Goal: Connect with others: Establish contact or relationships with other users

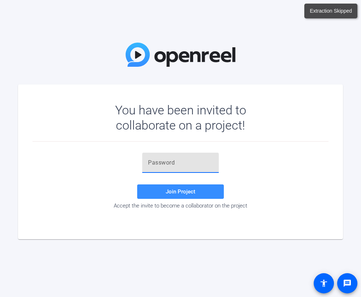
click at [169, 163] on input "text" at bounding box center [180, 162] width 65 height 9
paste input "-0)g&["
type input "-0)g&["
click at [179, 192] on span "Join Project" at bounding box center [181, 191] width 30 height 6
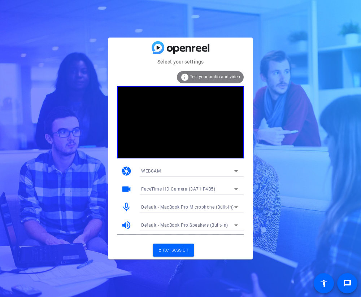
click at [126, 185] on mat-icon "videocam" at bounding box center [126, 189] width 11 height 11
click at [126, 187] on mat-icon "videocam" at bounding box center [126, 189] width 11 height 11
click at [238, 186] on icon at bounding box center [236, 189] width 9 height 9
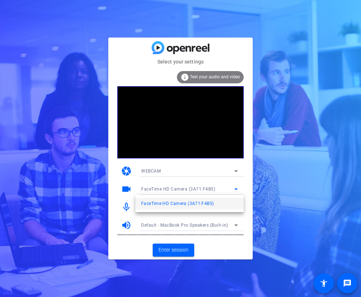
click at [115, 173] on div at bounding box center [180, 148] width 361 height 297
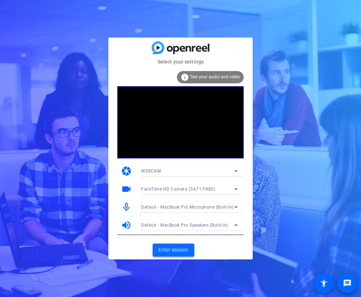
click at [166, 244] on span at bounding box center [173, 249] width 41 height 17
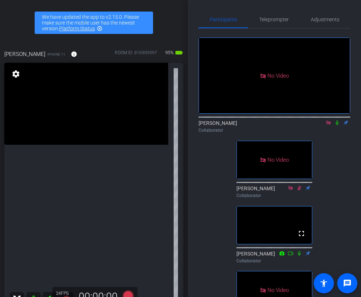
click at [334, 125] on icon at bounding box center [337, 122] width 6 height 5
click at [337, 125] on icon at bounding box center [337, 122] width 6 height 5
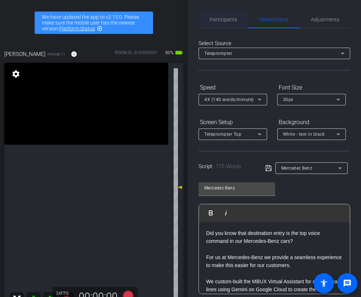
click at [234, 19] on span "Participants" at bounding box center [223, 19] width 27 height 5
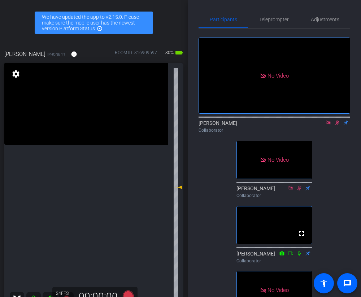
click at [337, 119] on mat-icon at bounding box center [336, 122] width 9 height 6
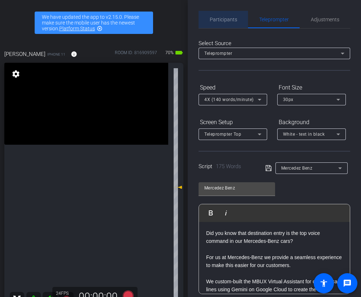
click at [224, 22] on span "Participants" at bounding box center [223, 19] width 27 height 17
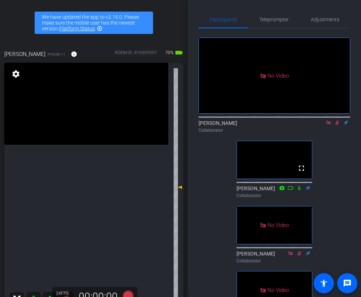
click at [337, 120] on icon at bounding box center [337, 122] width 4 height 5
click at [337, 120] on icon at bounding box center [337, 122] width 6 height 5
click at [337, 120] on icon at bounding box center [337, 122] width 4 height 5
click at [337, 120] on icon at bounding box center [337, 122] width 6 height 5
click at [337, 120] on icon at bounding box center [337, 122] width 4 height 5
